Goal: Learn about a topic

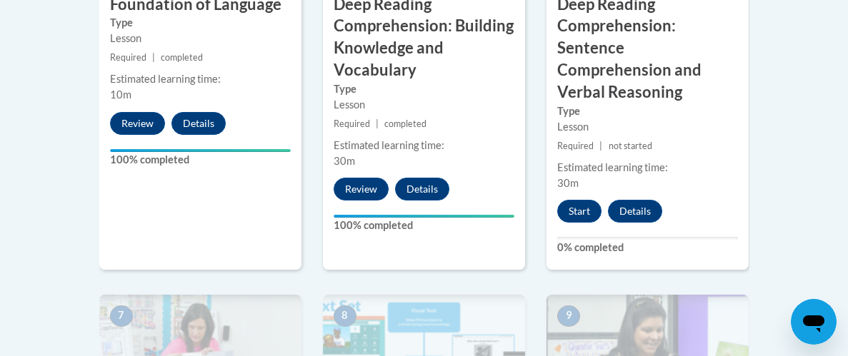
scroll to position [1062, 0]
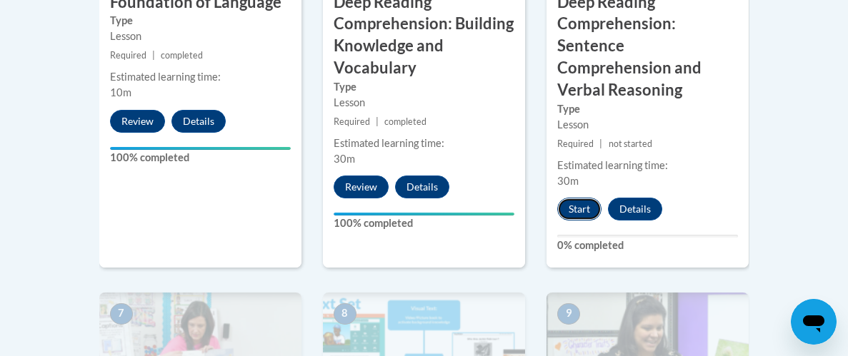
click at [578, 198] on button "Start" at bounding box center [579, 209] width 44 height 23
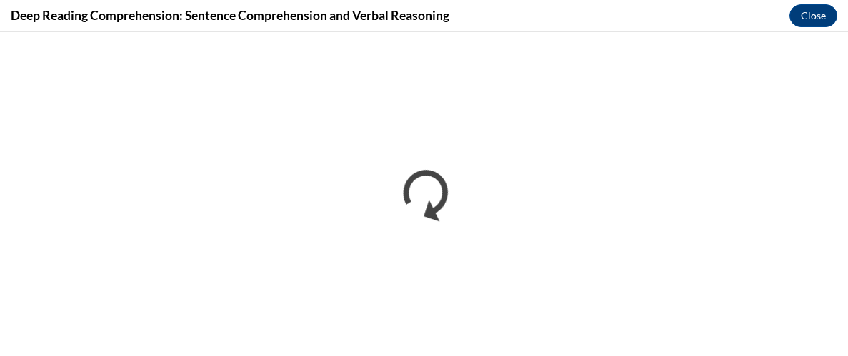
scroll to position [0, 0]
